Goal: Register for event/course

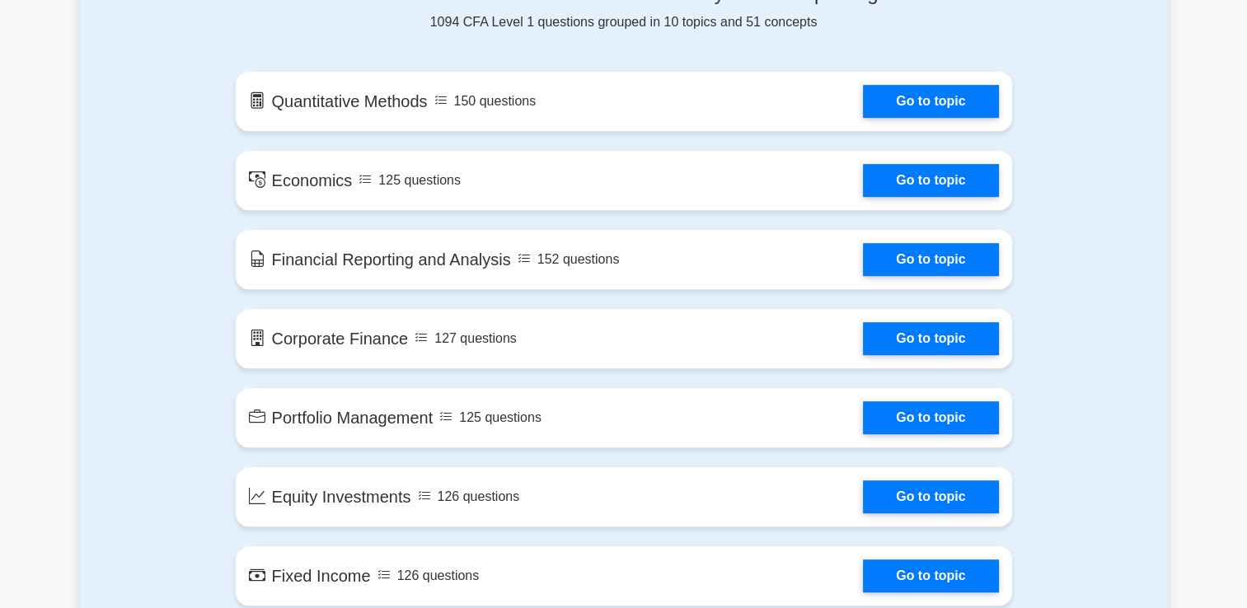
scroll to position [903, 0]
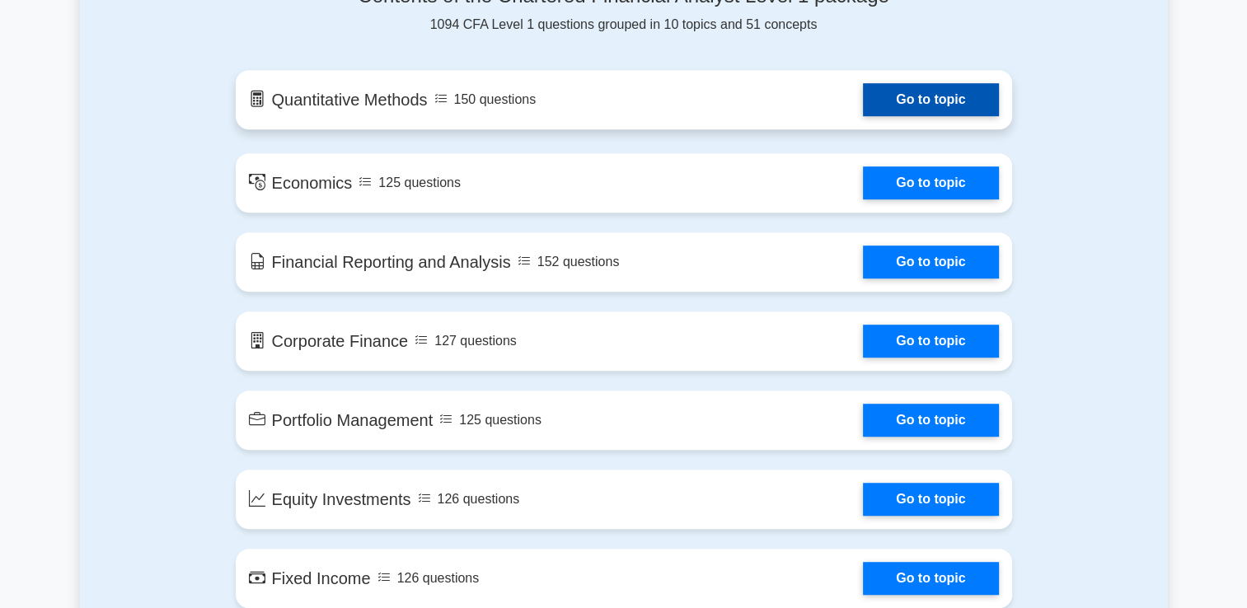
click at [963, 110] on link "Go to topic" at bounding box center [930, 99] width 135 height 33
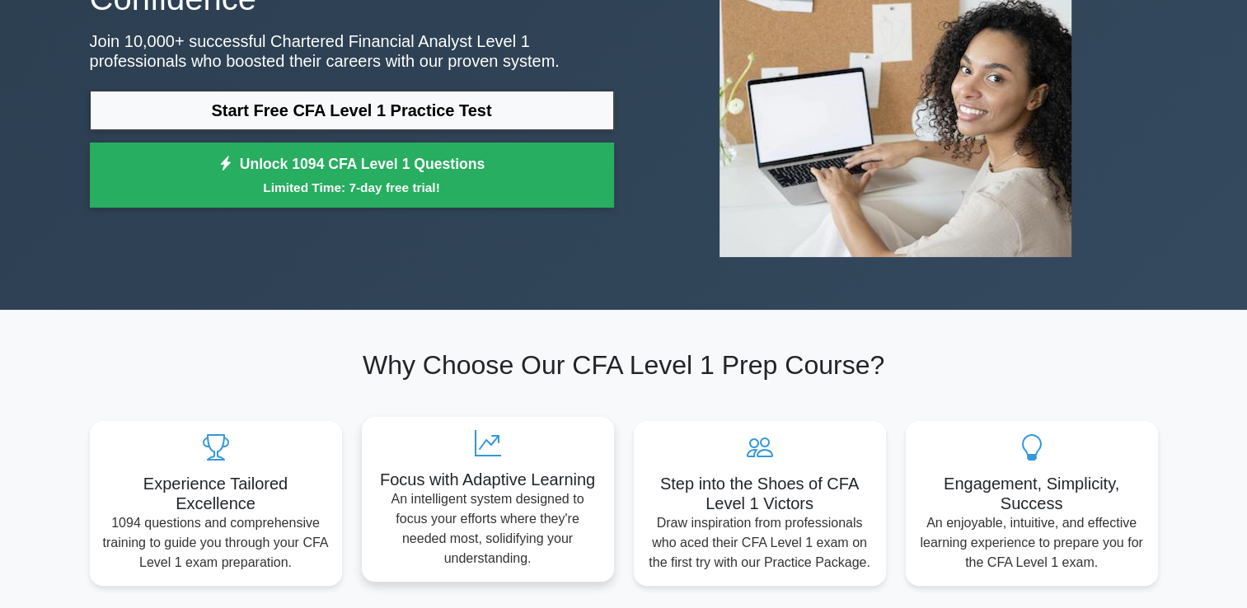
scroll to position [0, 0]
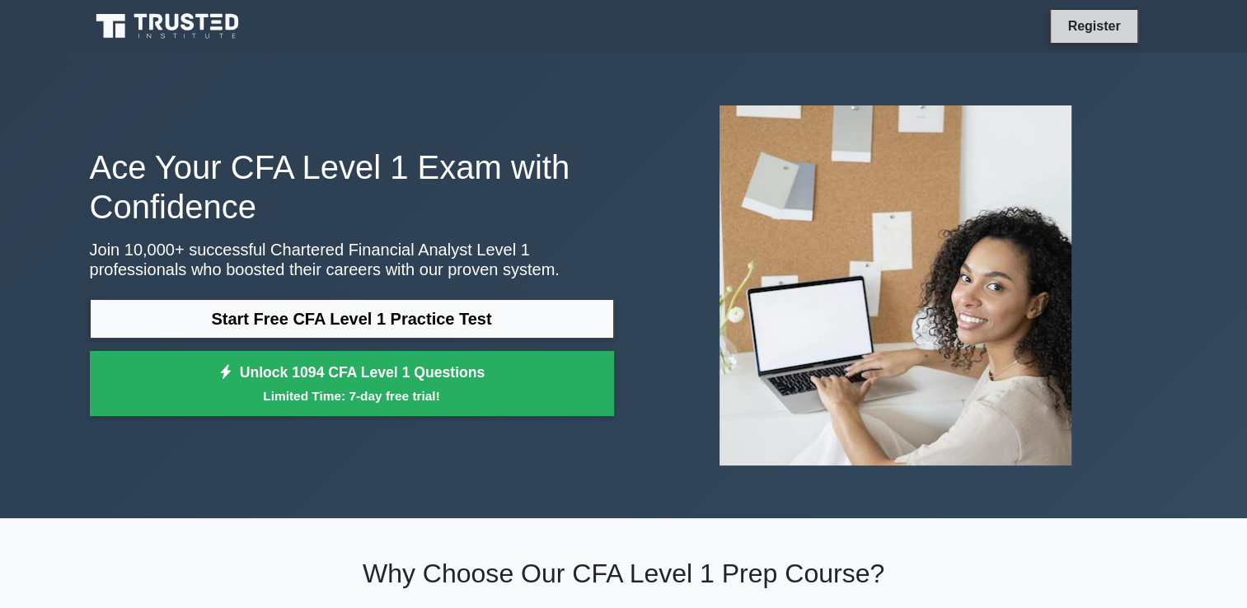
click at [1102, 28] on link "Register" at bounding box center [1094, 26] width 73 height 21
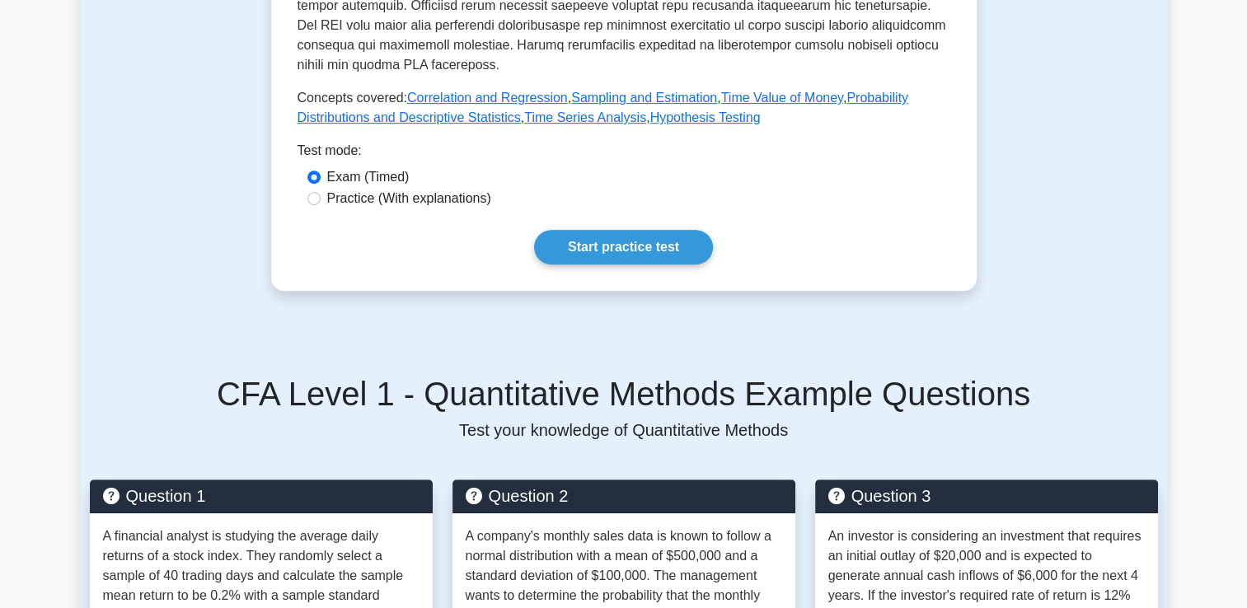
scroll to position [712, 0]
click at [396, 199] on label "Practice (With explanations)" at bounding box center [409, 199] width 164 height 20
click at [321, 199] on input "Practice (With explanations)" at bounding box center [313, 198] width 13 height 13
radio input "true"
click at [622, 242] on link "Start practice test" at bounding box center [623, 247] width 179 height 35
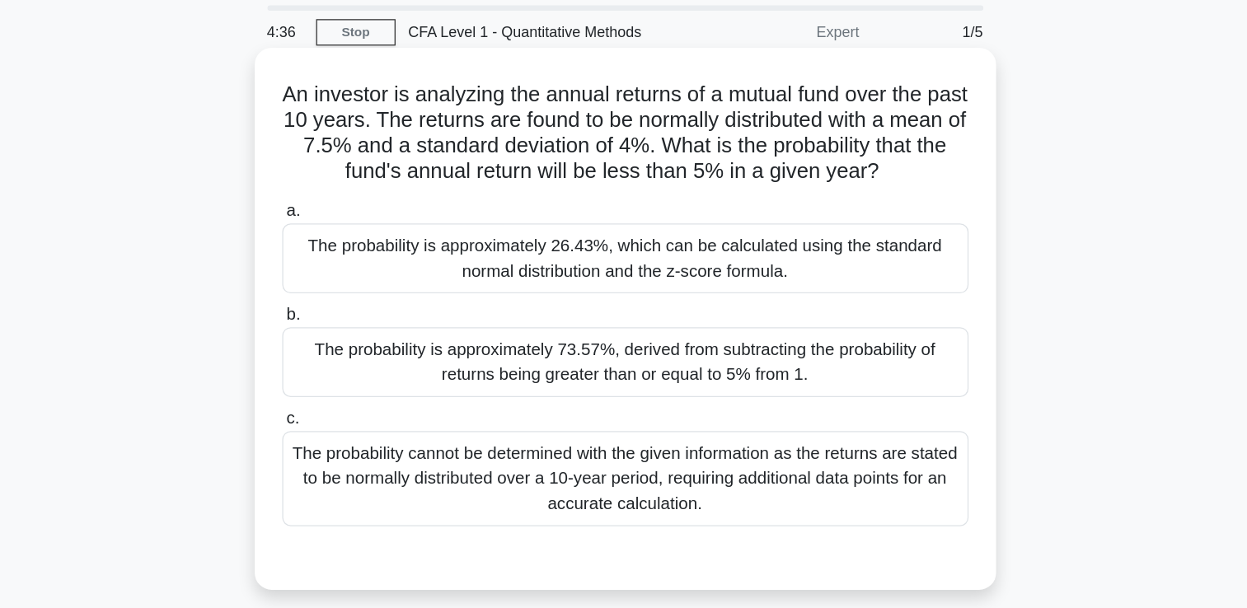
click at [601, 259] on div "The probability is approximately 26.43%, which can be calculated using the stan…" at bounding box center [624, 256] width 534 height 54
click at [357, 225] on input "a. The probability is approximately 26.43%, which can be calculated using the s…" at bounding box center [357, 219] width 0 height 11
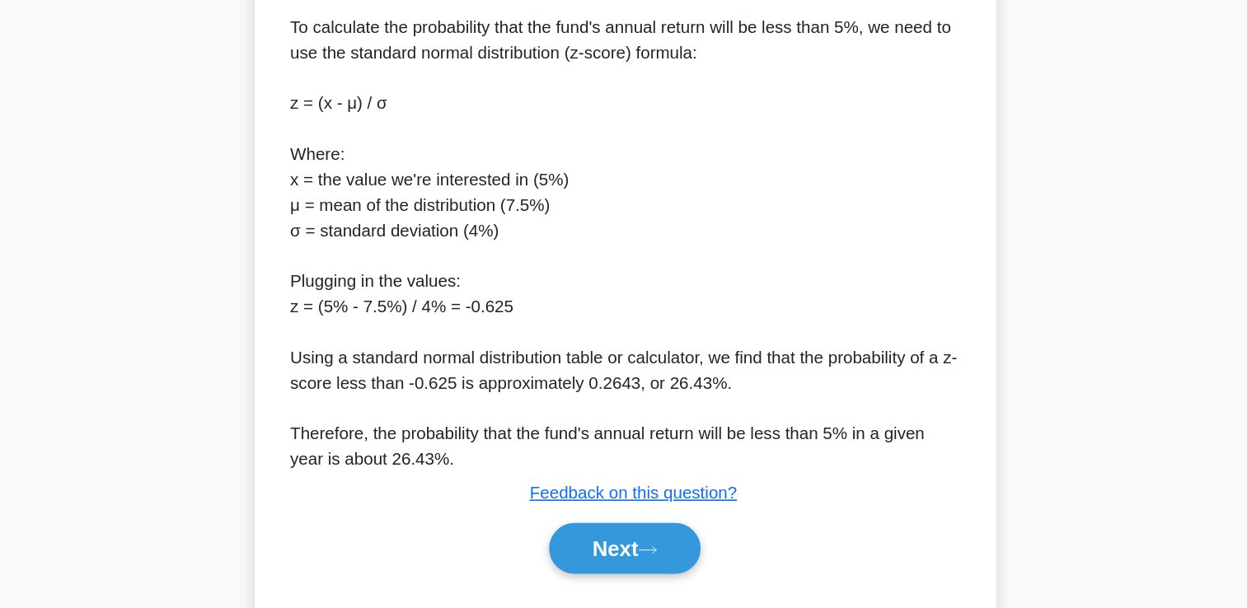
scroll to position [425, 0]
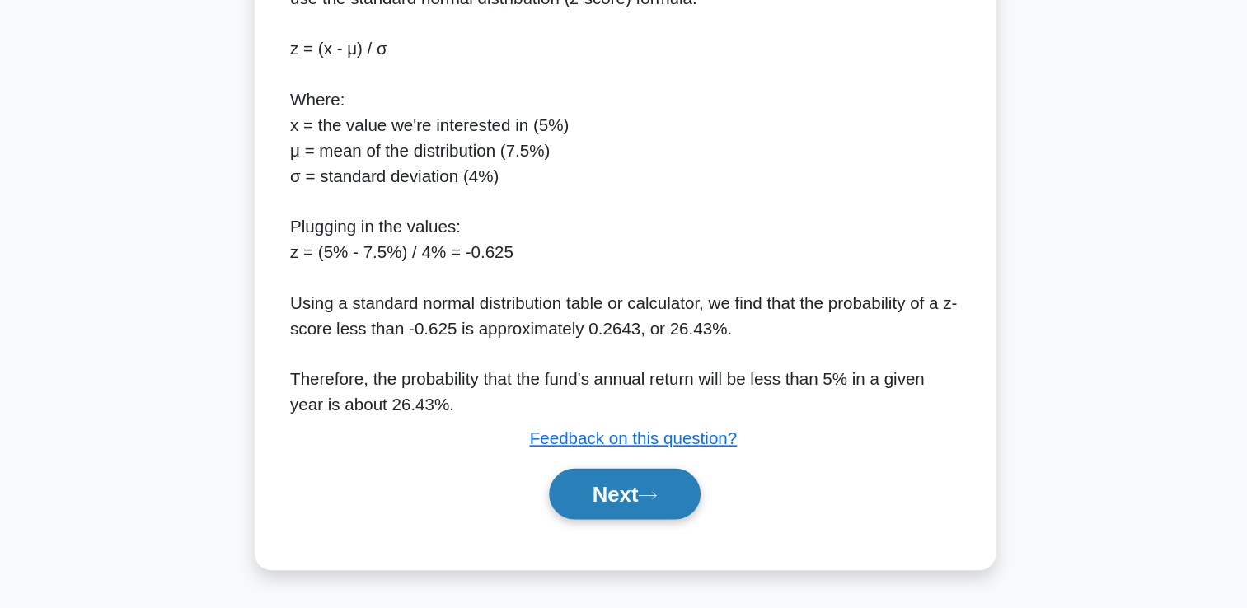
click at [616, 521] on button "Next" at bounding box center [624, 520] width 118 height 40
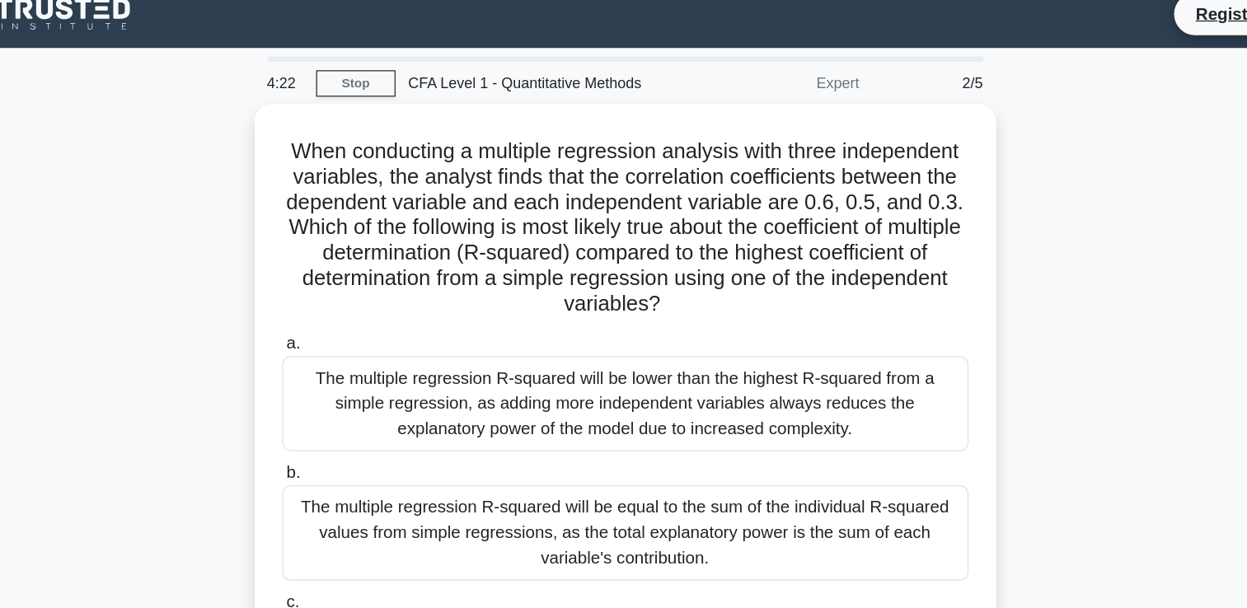
scroll to position [15, 0]
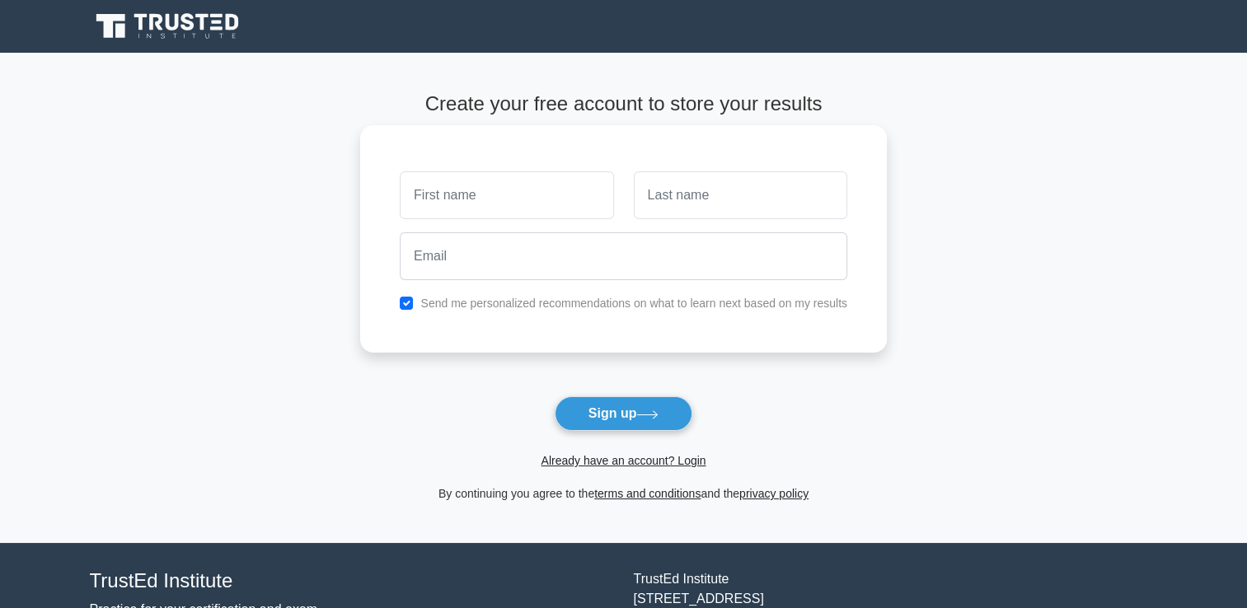
click at [497, 194] on input "text" at bounding box center [507, 195] width 214 height 48
type input "Nourhan"
type input "nourhanabdelalem217@gmail.com"
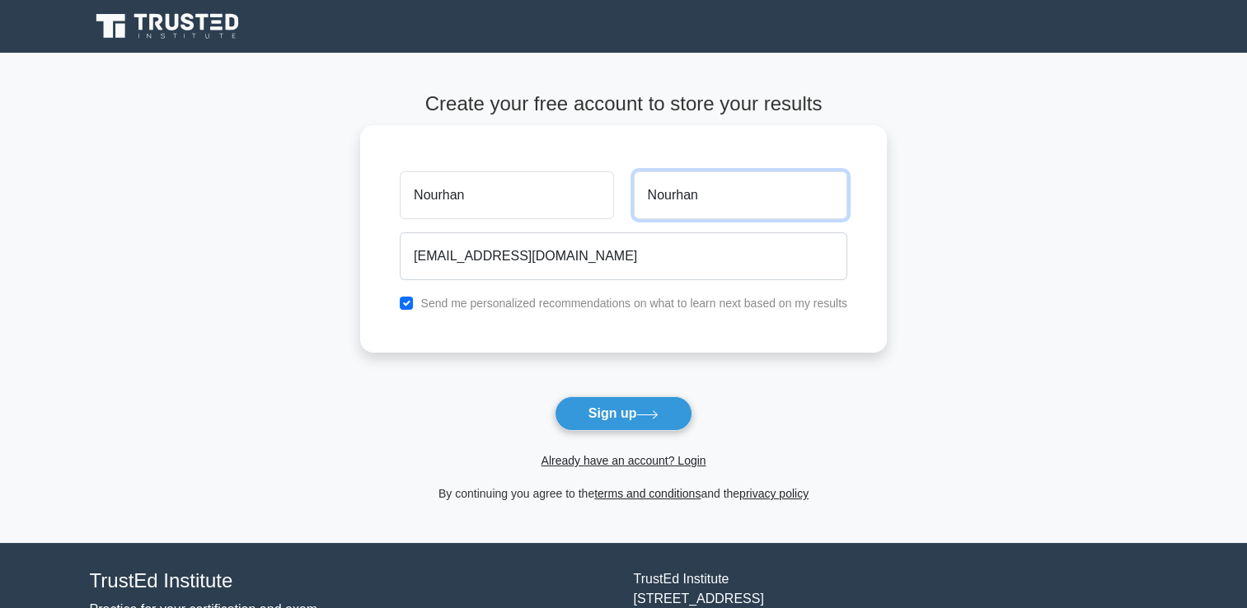
click at [716, 180] on input "Nourhan" at bounding box center [741, 195] width 214 height 48
type input "N"
type input "ش"
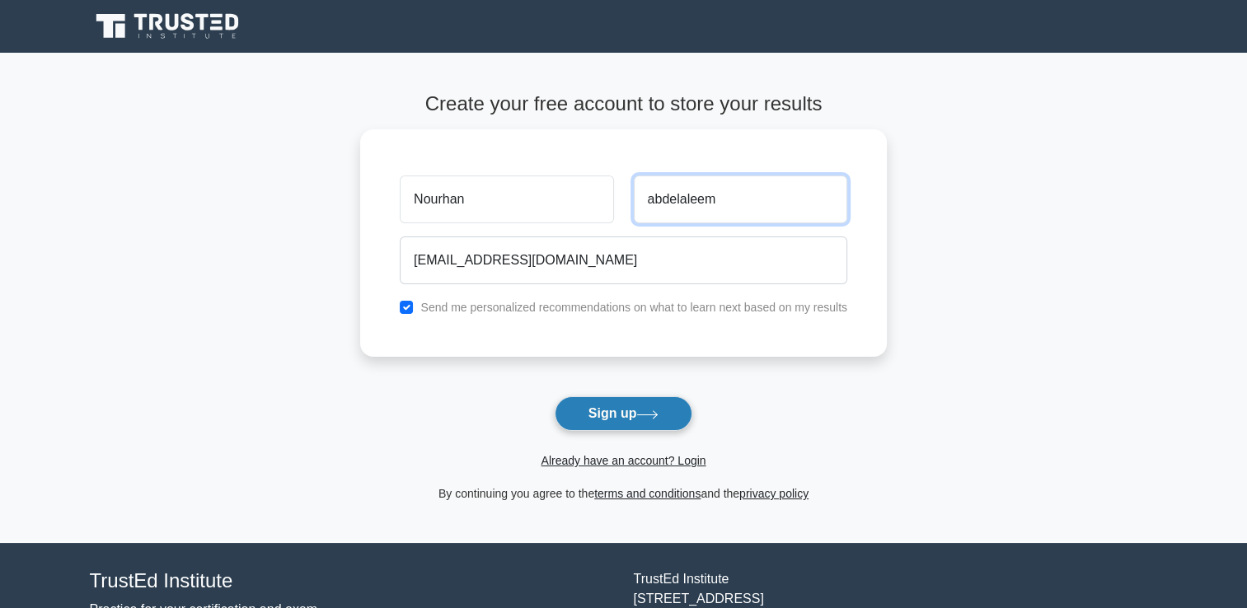
type input "abdelaleem"
click at [654, 415] on icon at bounding box center [647, 415] width 22 height 9
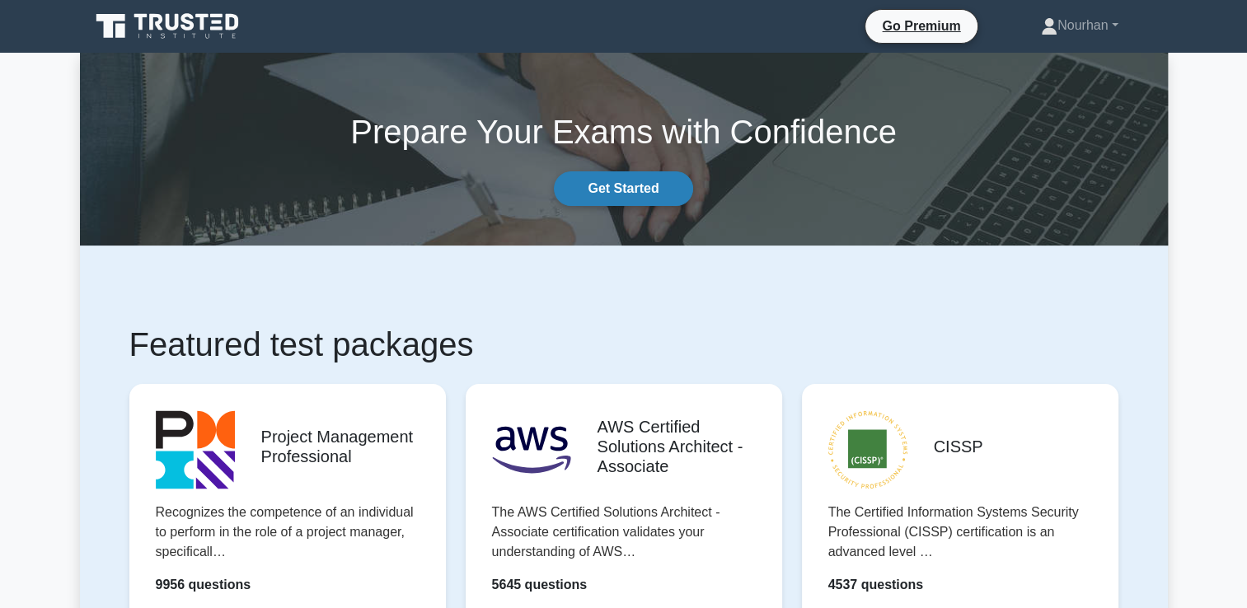
click at [635, 203] on link "Get Started" at bounding box center [623, 188] width 138 height 35
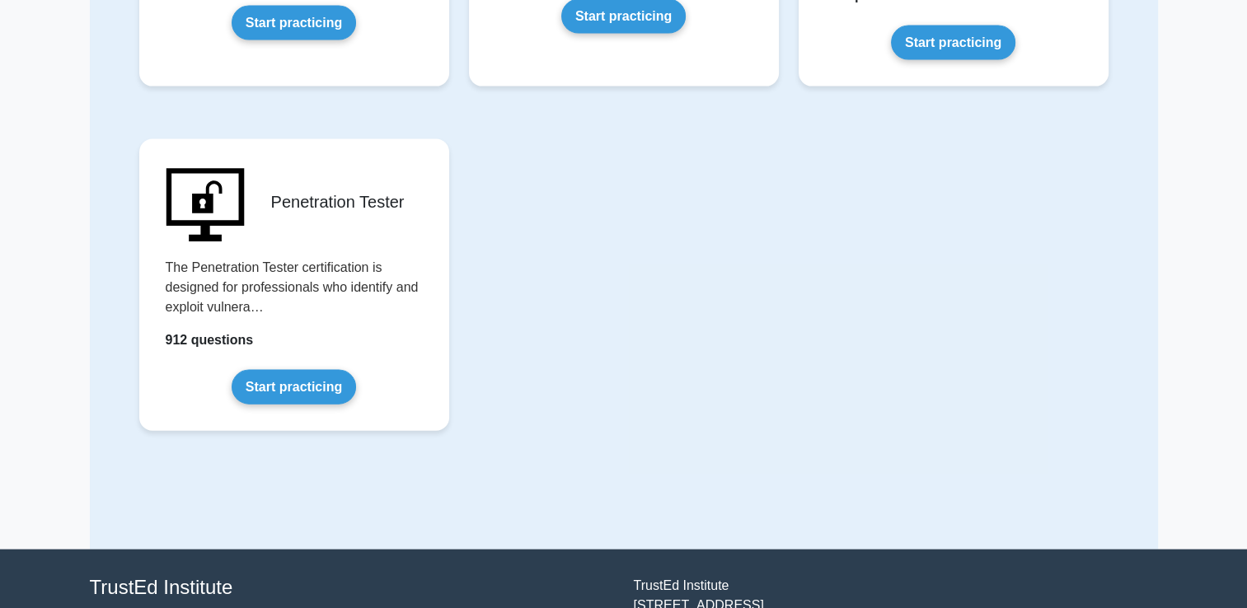
scroll to position [3624, 0]
